Goal: Transaction & Acquisition: Purchase product/service

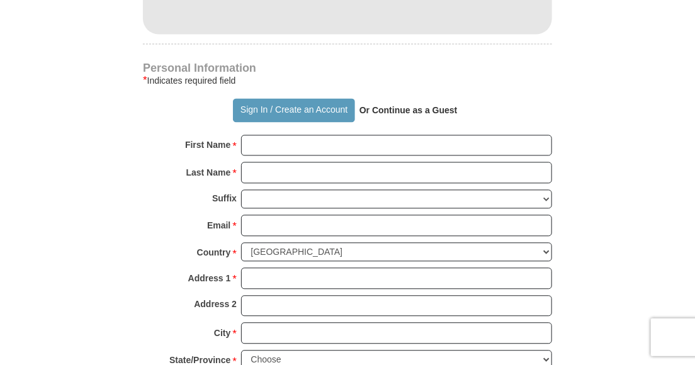
scroll to position [881, 0]
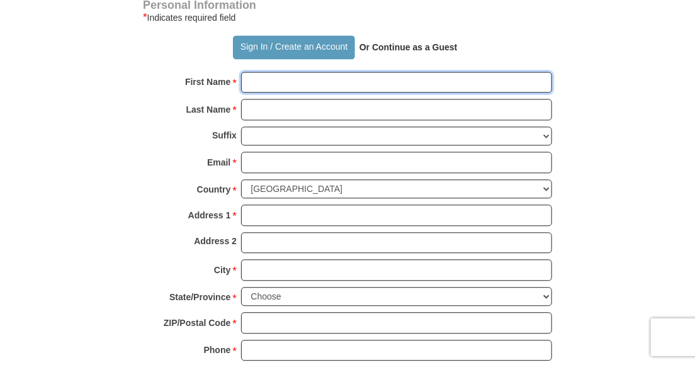
click at [314, 72] on input "First Name *" at bounding box center [396, 82] width 311 height 21
type input "[PERSON_NAME]"
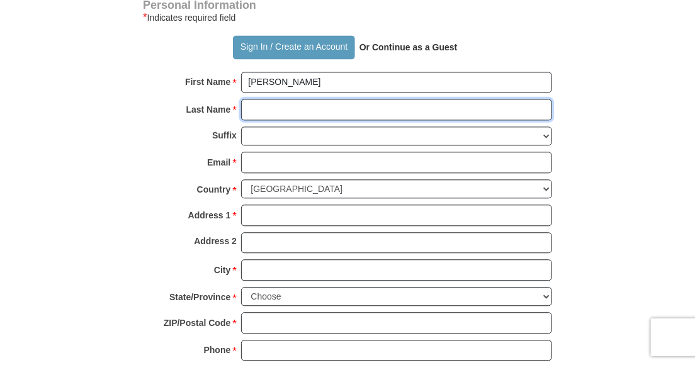
click at [319, 99] on input "Last Name *" at bounding box center [396, 109] width 311 height 21
type input "O'Neil"
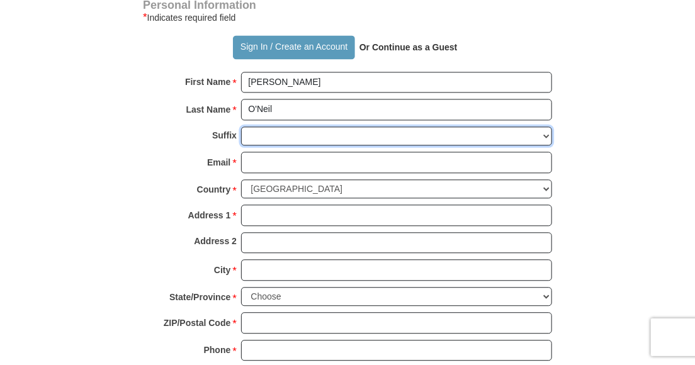
click at [326, 127] on select "[PERSON_NAME] I II III IV V VI" at bounding box center [396, 137] width 311 height 20
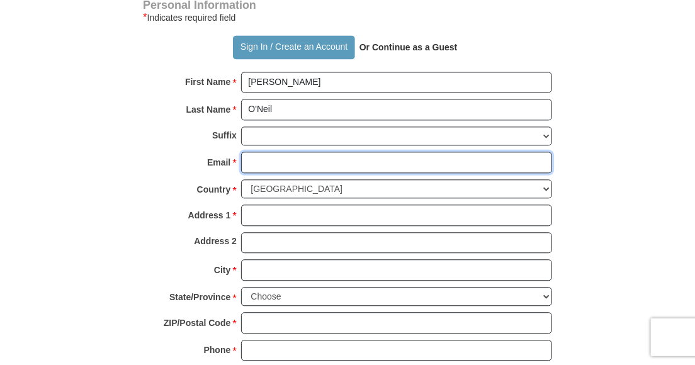
click at [311, 152] on input "Email *" at bounding box center [396, 162] width 311 height 21
type input "[EMAIL_ADDRESS][DOMAIN_NAME]"
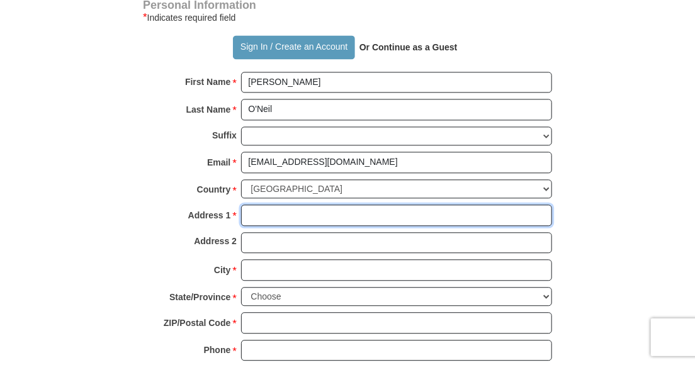
click at [341, 205] on input "Address 1 *" at bounding box center [396, 215] width 311 height 21
type input "[STREET_ADDRESS]"
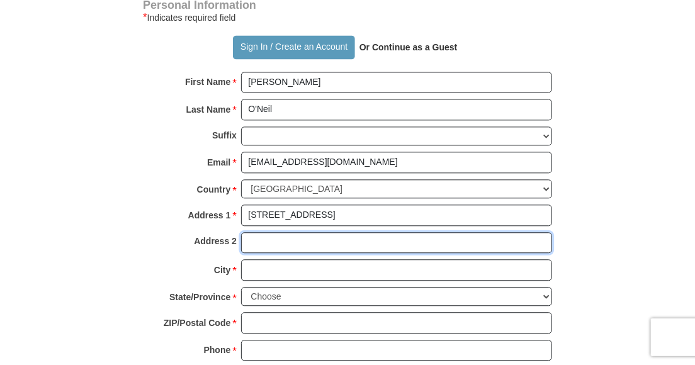
type input "Apt. 4"
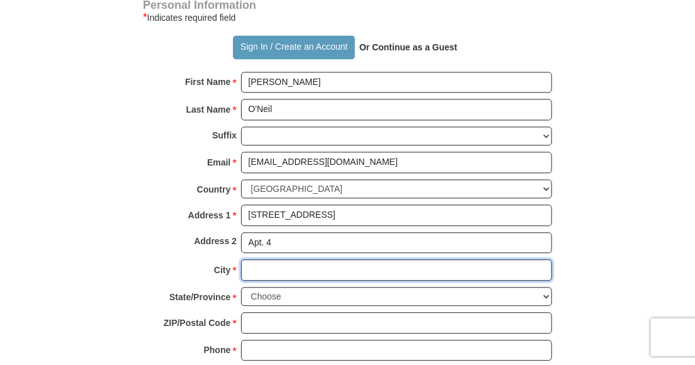
type input "DeSoto"
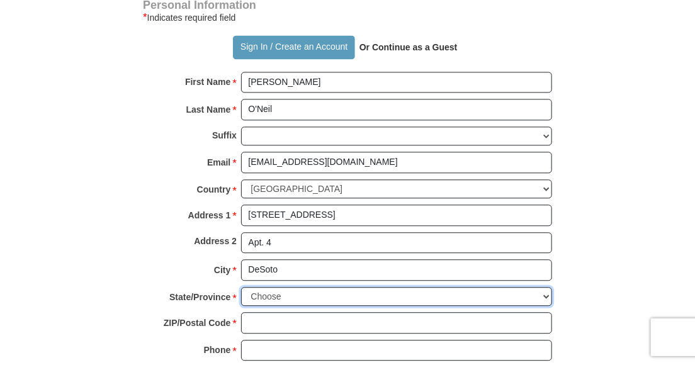
select select "[GEOGRAPHIC_DATA]"
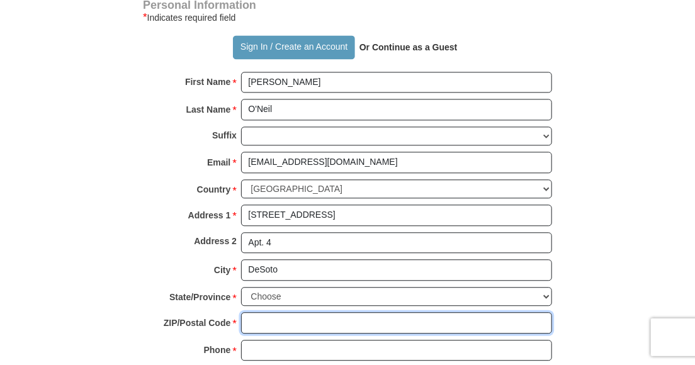
type input "75115"
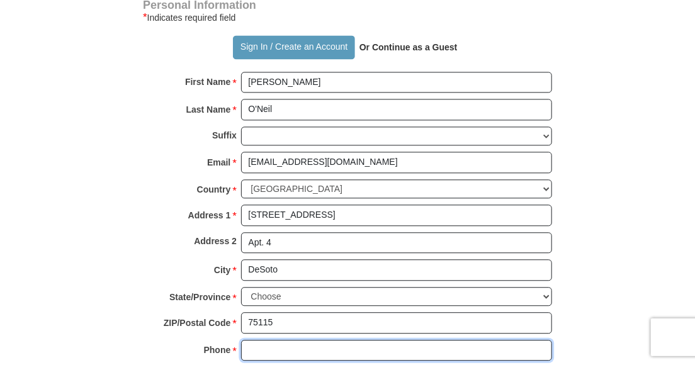
type input "4698677532"
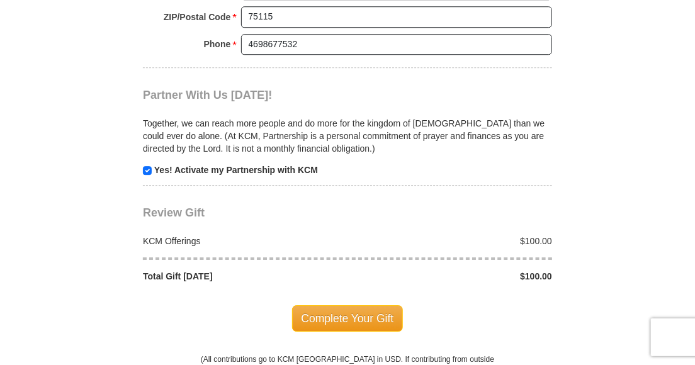
scroll to position [1196, 0]
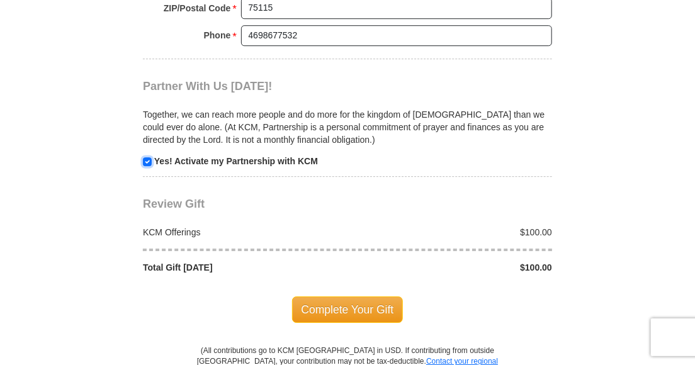
click at [148, 157] on input "checkbox" at bounding box center [147, 161] width 9 height 9
checkbox input "false"
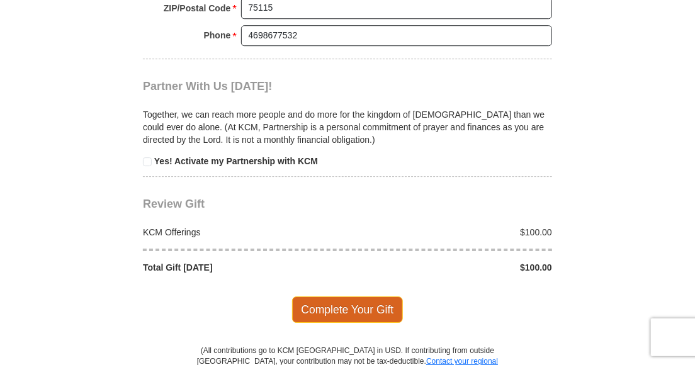
click at [353, 297] on span "Complete Your Gift" at bounding box center [347, 310] width 111 height 26
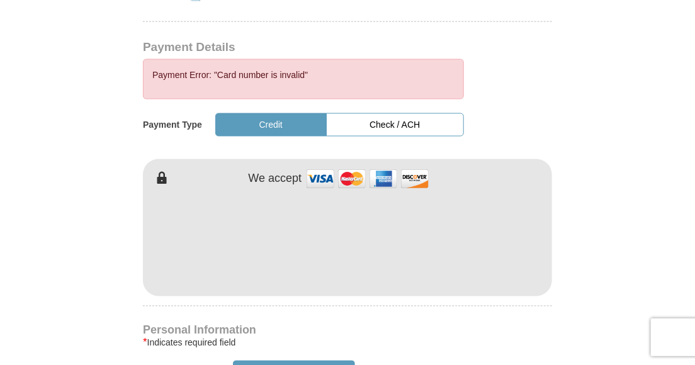
scroll to position [606, 0]
click at [597, 237] on form "Already have an account? Sign in for faster giving. Don't have an account? Crea…" at bounding box center [348, 242] width 592 height 1597
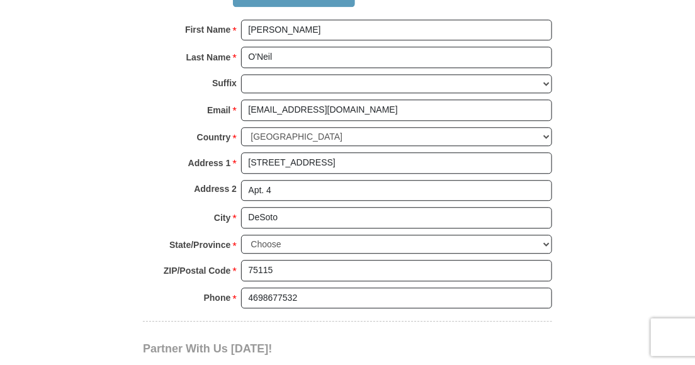
scroll to position [1173, 0]
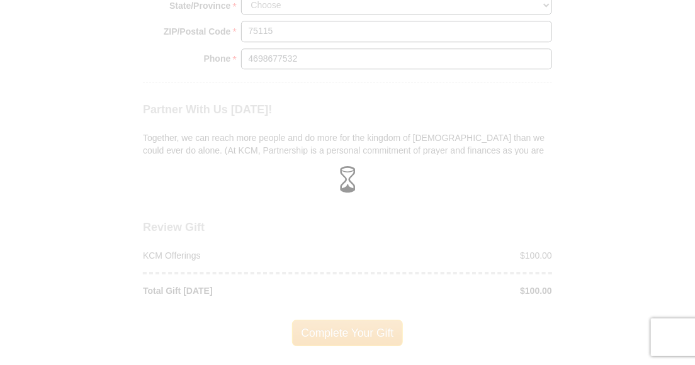
scroll to position [1123, 0]
